Goal: Transaction & Acquisition: Book appointment/travel/reservation

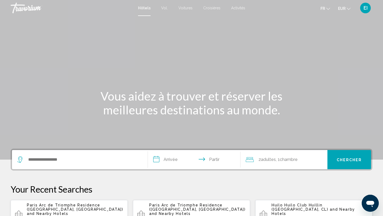
click at [163, 7] on font "Vol." at bounding box center [164, 8] width 7 height 4
click at [164, 7] on font "Vol." at bounding box center [164, 8] width 7 height 4
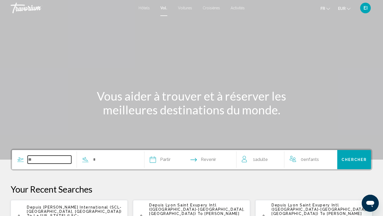
click at [42, 160] on input "Search widget" at bounding box center [50, 159] width 44 height 8
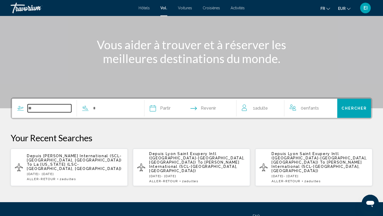
scroll to position [94, 0]
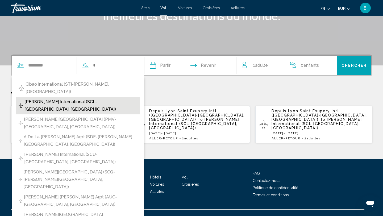
click at [68, 98] on span "[PERSON_NAME] International (SCL-[GEOGRAPHIC_DATA], [GEOGRAPHIC_DATA])" at bounding box center [80, 105] width 113 height 15
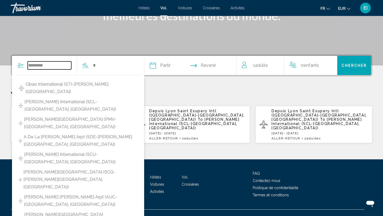
type input "**********"
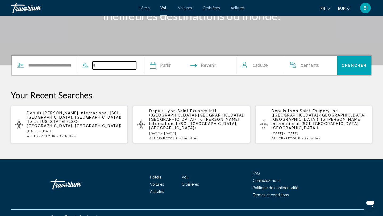
click at [106, 66] on input "Search widget" at bounding box center [114, 65] width 44 height 8
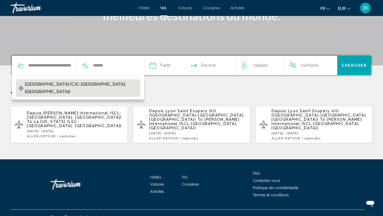
click at [93, 84] on span "[GEOGRAPHIC_DATA] (CJC-[GEOGRAPHIC_DATA], [GEOGRAPHIC_DATA])" at bounding box center [81, 88] width 113 height 15
type input "**********"
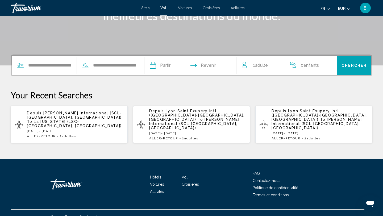
click at [160, 68] on input "Depart date" at bounding box center [170, 66] width 45 height 21
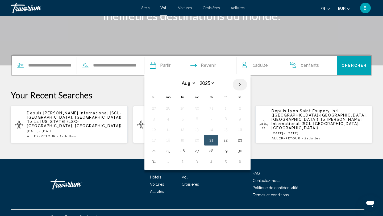
click at [244, 85] on th "Next month" at bounding box center [240, 85] width 14 height 12
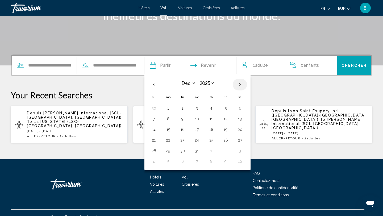
select select "*"
select select "****"
click at [230, 118] on button "9" at bounding box center [225, 118] width 9 height 7
type input "**********"
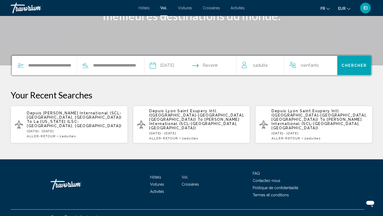
click at [204, 68] on input "Return date" at bounding box center [215, 66] width 45 height 21
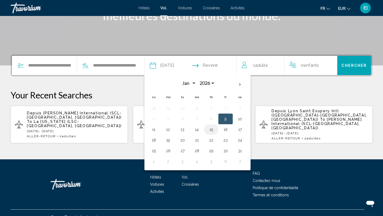
click at [215, 128] on button "15" at bounding box center [211, 129] width 9 height 7
type input "**********"
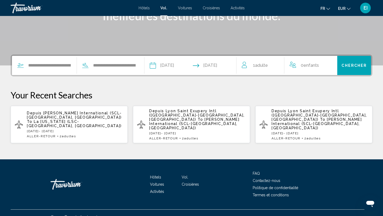
click at [261, 64] on span "Adulte" at bounding box center [261, 65] width 13 height 5
click at [273, 64] on div "1 Adulte Adultes" at bounding box center [263, 65] width 42 height 9
click at [277, 65] on icon "Increment adults" at bounding box center [276, 64] width 5 height 6
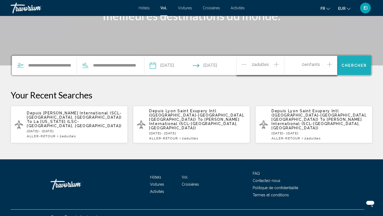
click at [346, 64] on span "Chercher" at bounding box center [353, 66] width 25 height 4
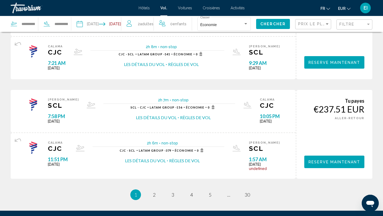
scroll to position [442, 0]
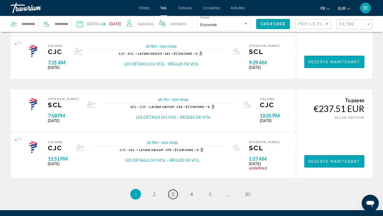
click at [172, 196] on span "3" at bounding box center [172, 194] width 3 height 6
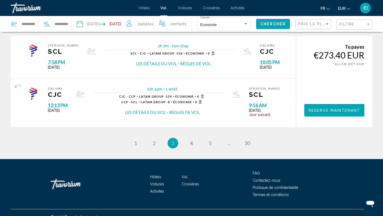
scroll to position [504, 0]
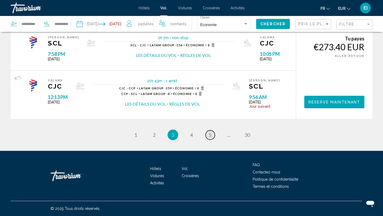
click at [209, 134] on span "5" at bounding box center [210, 135] width 3 height 6
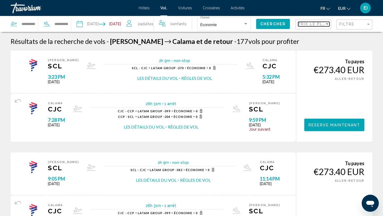
click at [305, 25] on span "Prix ​​le plus bas" at bounding box center [318, 24] width 41 height 4
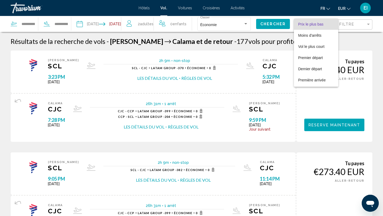
click at [343, 26] on div at bounding box center [191, 108] width 383 height 216
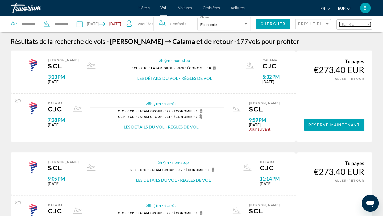
click at [343, 26] on span "Filtre" at bounding box center [346, 24] width 15 height 4
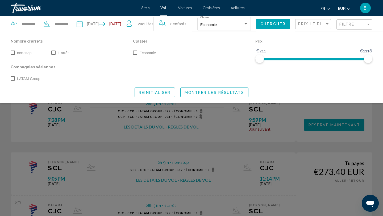
click at [22, 52] on span "non-stop" at bounding box center [24, 53] width 14 height 4
click at [24, 79] on span "LATAM Group" at bounding box center [28, 78] width 23 height 6
click at [150, 54] on span "Économie" at bounding box center [147, 53] width 16 height 4
click at [346, 23] on span "Filtre" at bounding box center [346, 24] width 15 height 4
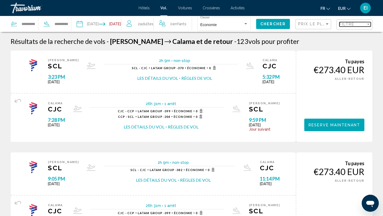
click at [346, 23] on span "Filtre" at bounding box center [346, 24] width 15 height 4
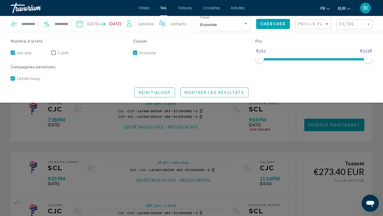
click at [316, 27] on div "Prix le plus bas" at bounding box center [313, 24] width 31 height 10
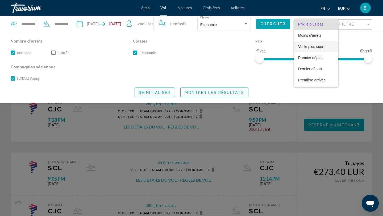
click at [313, 37] on font "Vol le plus court" at bounding box center [309, 35] width 23 height 4
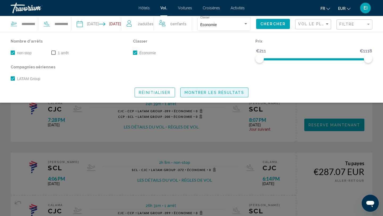
click at [226, 96] on button "Montrer les résultats" at bounding box center [214, 92] width 68 height 10
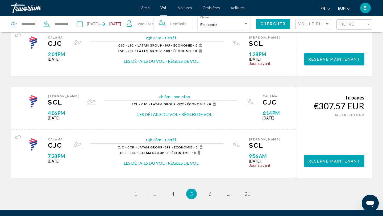
scroll to position [524, 0]
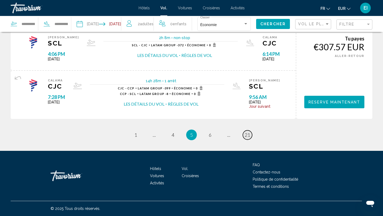
click at [248, 137] on span "21" at bounding box center [246, 135] width 5 height 6
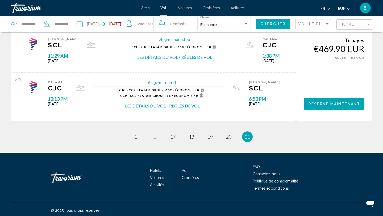
scroll to position [215, 0]
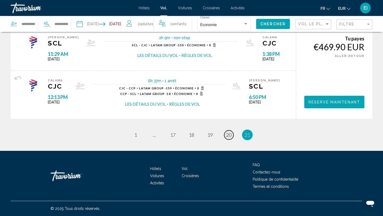
click at [227, 137] on span "20" at bounding box center [228, 135] width 5 height 6
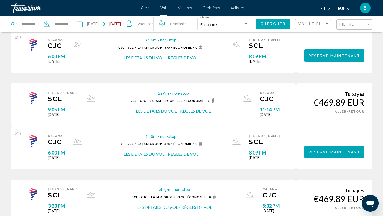
scroll to position [64, 0]
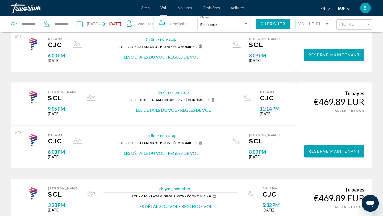
click at [164, 154] on button "Les détails du vol" at bounding box center [144, 153] width 41 height 6
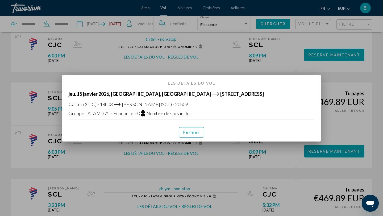
click at [250, 72] on div at bounding box center [191, 108] width 383 height 216
